Goal: Transaction & Acquisition: Purchase product/service

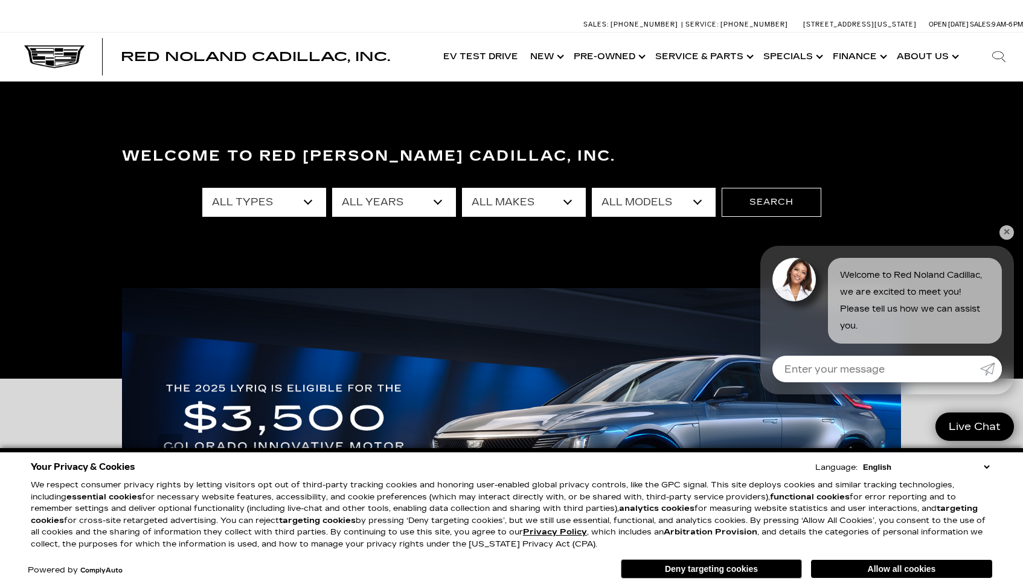
select select "Cadillac"
select select "Escalade"
click at [759, 206] on button "Search" at bounding box center [772, 202] width 100 height 29
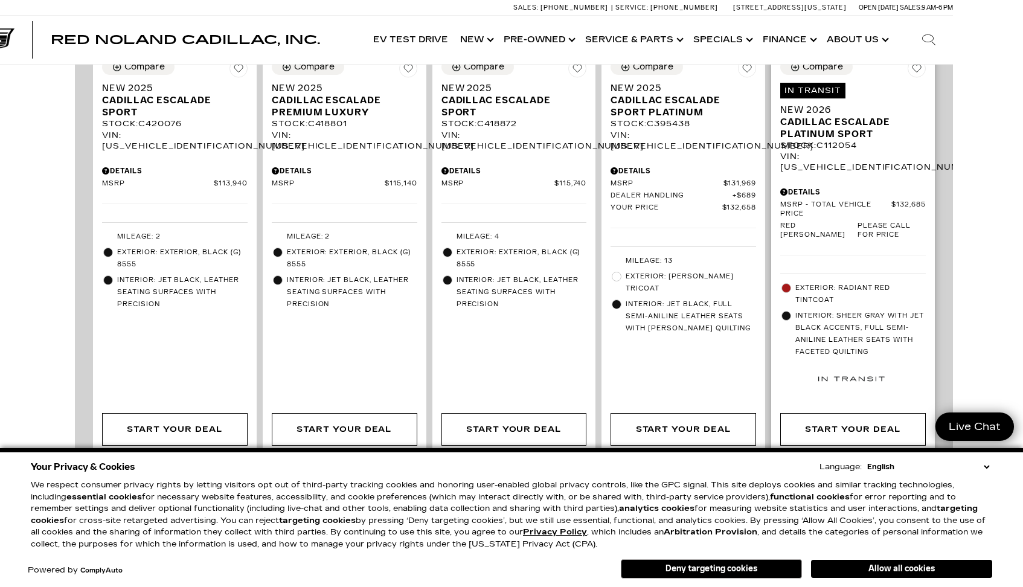
scroll to position [962, 70]
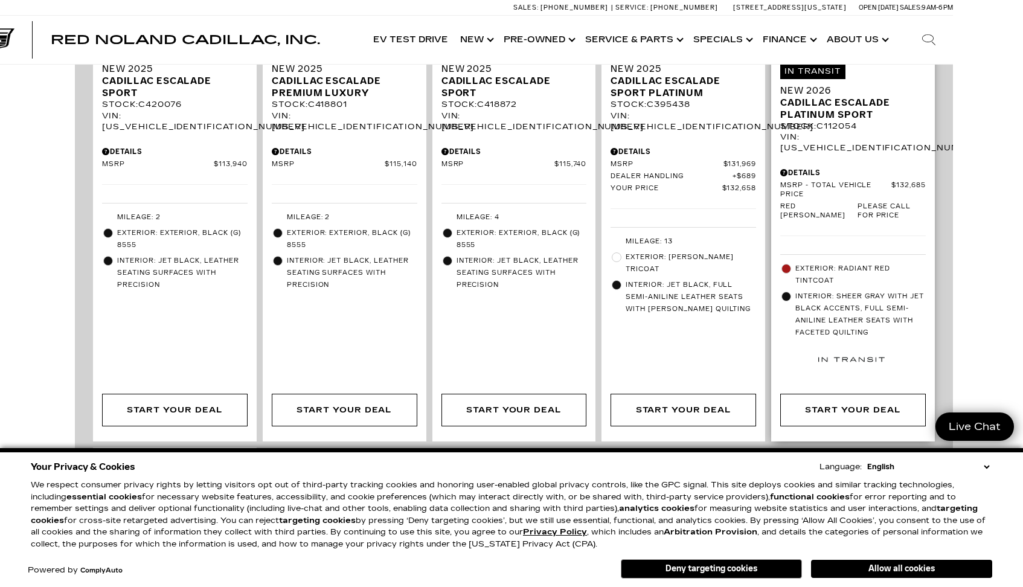
click at [855, 263] on span "Exterior: Radiant Red Tintcoat" at bounding box center [860, 275] width 130 height 24
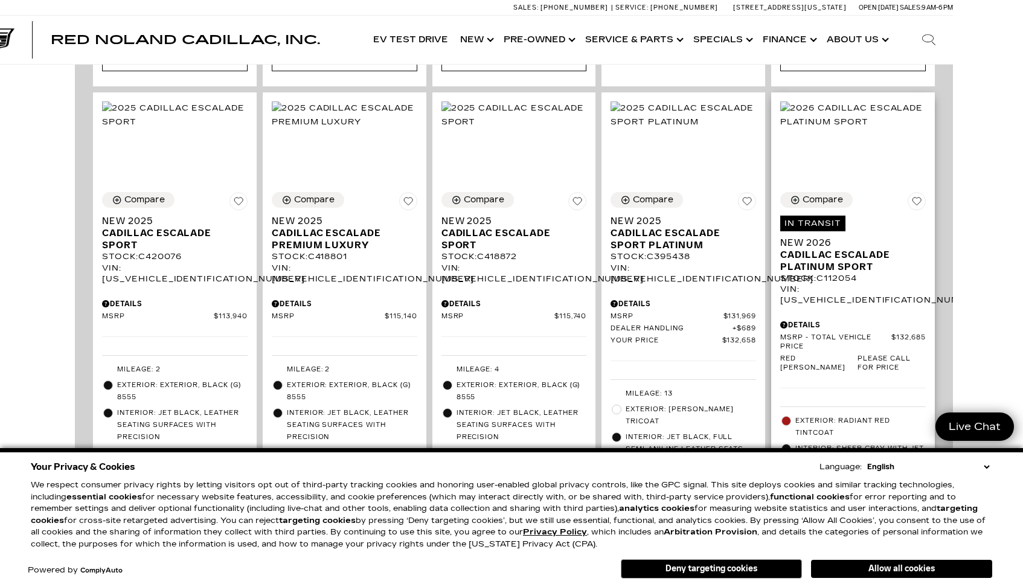
scroll to position [798, 70]
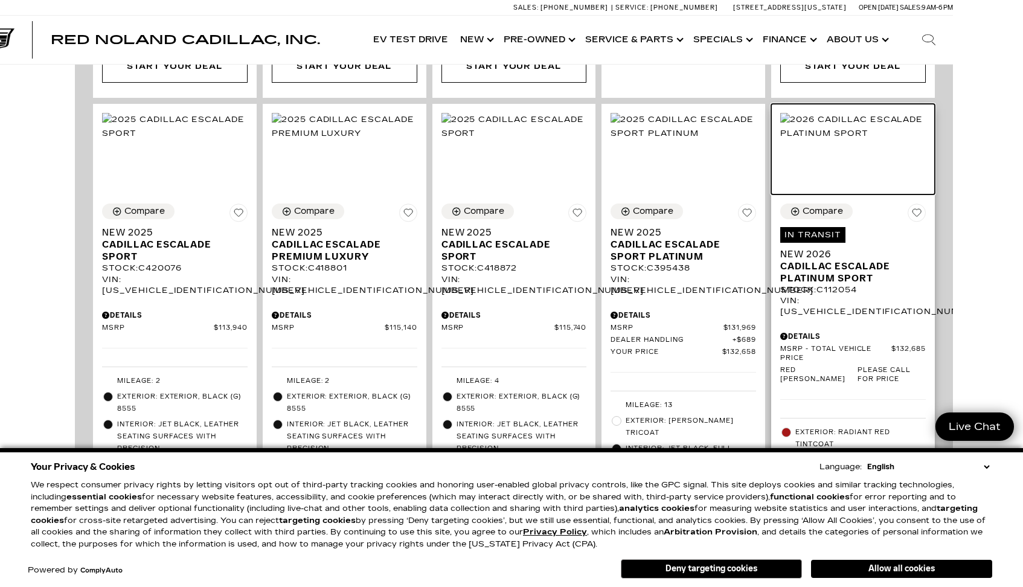
click at [845, 115] on img at bounding box center [853, 126] width 146 height 27
click at [816, 260] on span "Cadillac Escalade Platinum Sport" at bounding box center [848, 272] width 136 height 24
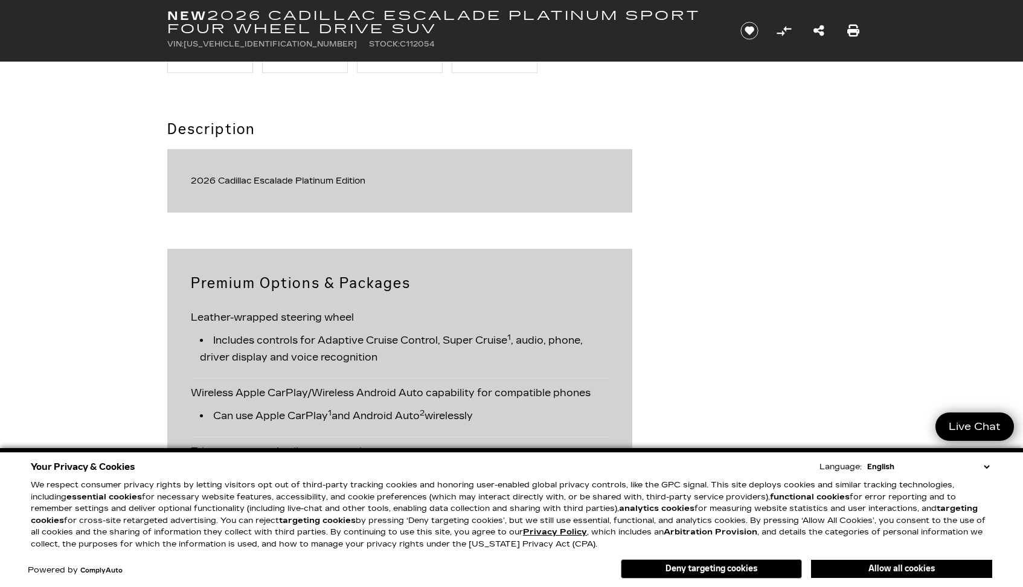
scroll to position [1188, 0]
